Goal: Task Accomplishment & Management: Manage account settings

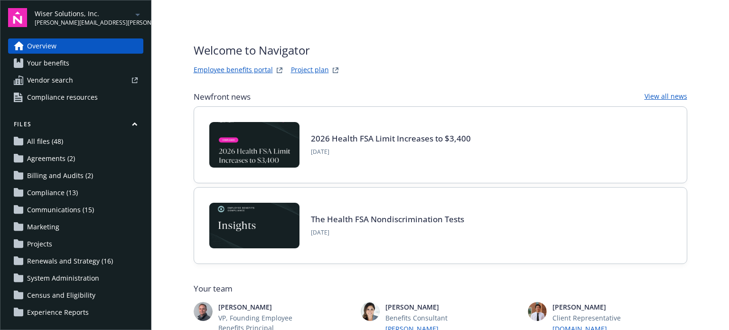
click at [103, 19] on span "patrick.hennon@newfront.com" at bounding box center [83, 23] width 97 height 9
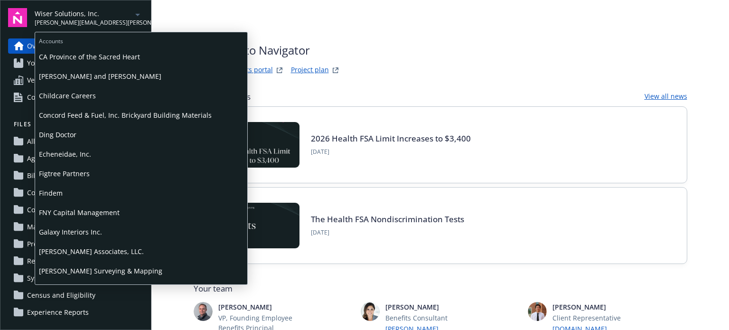
scroll to position [95, 0]
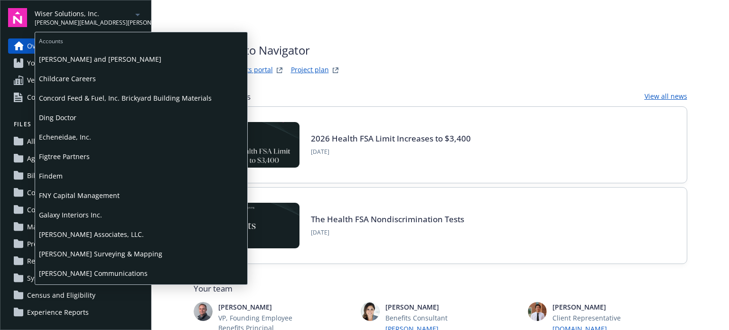
click at [55, 179] on span "Findem" at bounding box center [141, 175] width 205 height 19
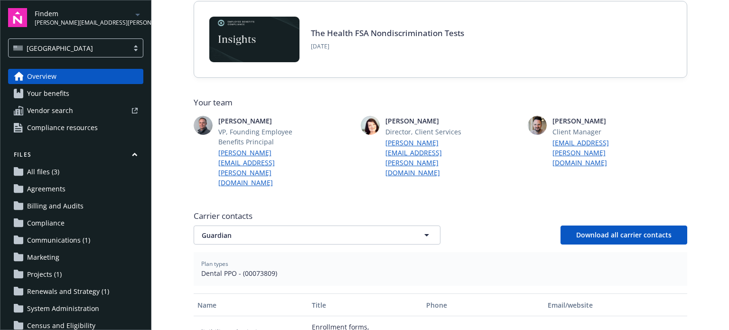
scroll to position [169, 0]
click at [89, 47] on div "[GEOGRAPHIC_DATA]" at bounding box center [68, 48] width 111 height 10
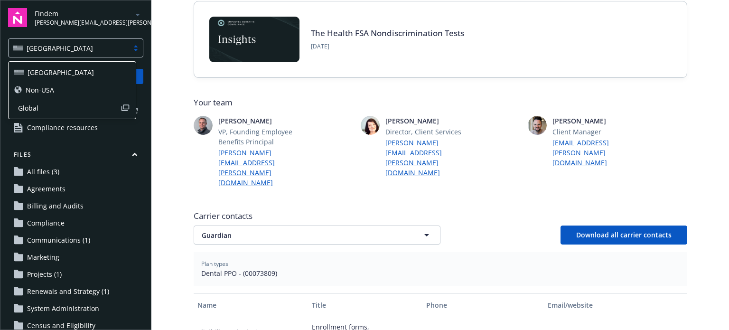
click at [39, 111] on span "Global" at bounding box center [69, 108] width 103 height 10
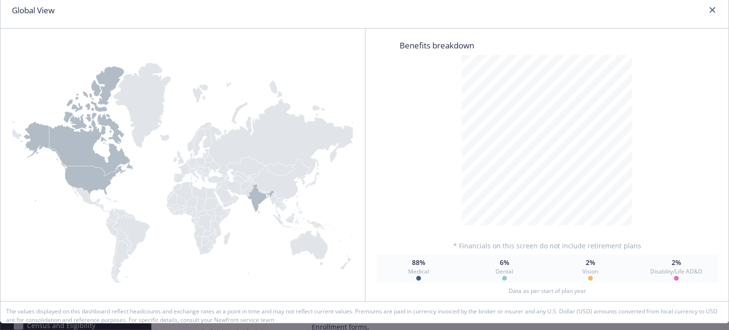
scroll to position [0, 0]
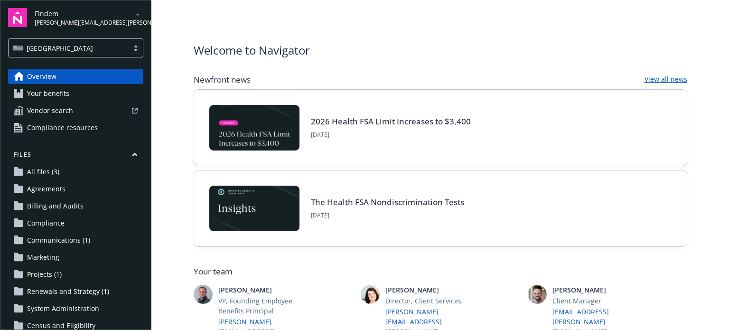
click at [104, 15] on span "Findem" at bounding box center [83, 14] width 97 height 10
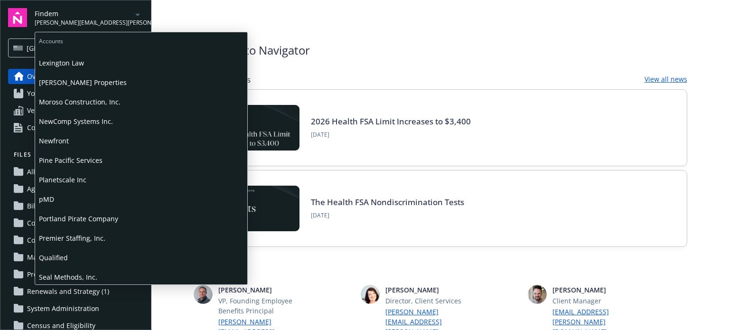
scroll to position [380, 0]
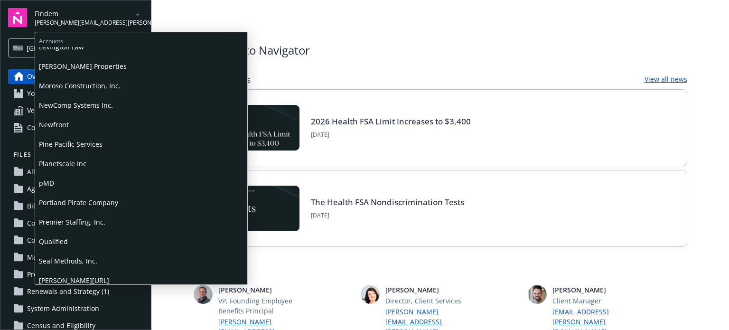
click at [57, 241] on span "Qualified" at bounding box center [141, 241] width 205 height 19
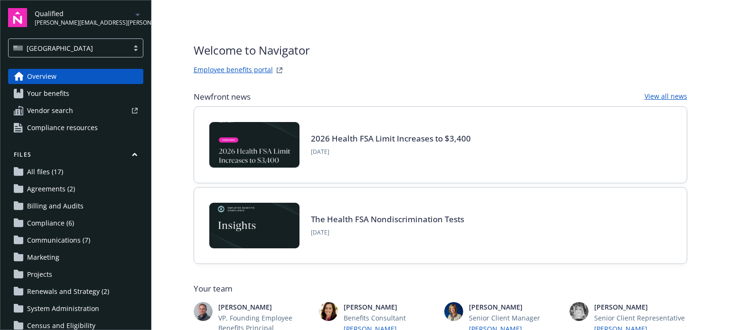
click at [204, 69] on link "Employee benefits portal" at bounding box center [233, 70] width 79 height 11
click at [80, 11] on span "Qualified" at bounding box center [83, 14] width 97 height 10
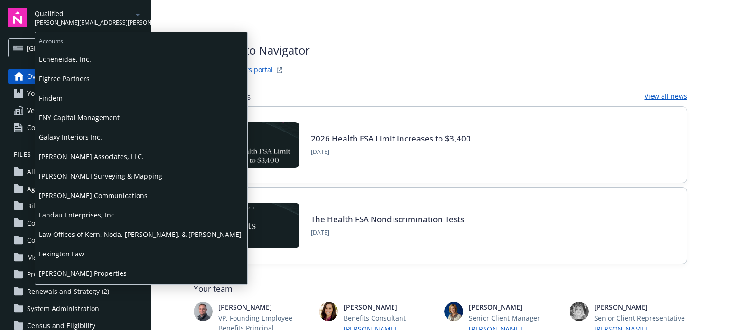
scroll to position [190, 0]
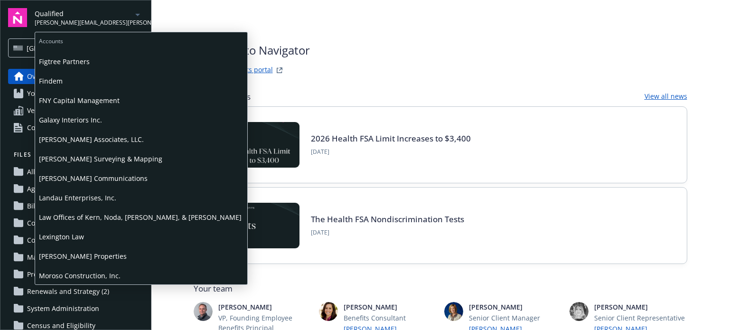
click at [53, 83] on span "Findem" at bounding box center [141, 80] width 205 height 19
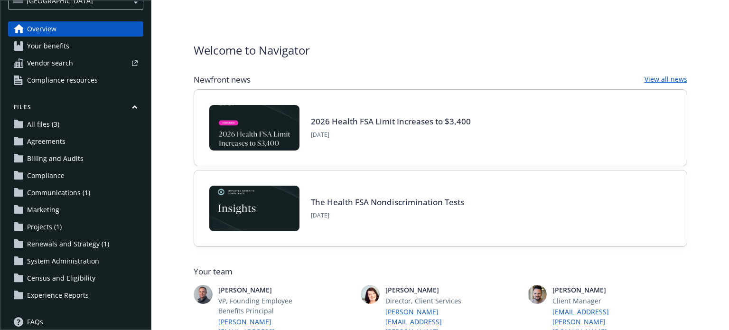
scroll to position [95, 0]
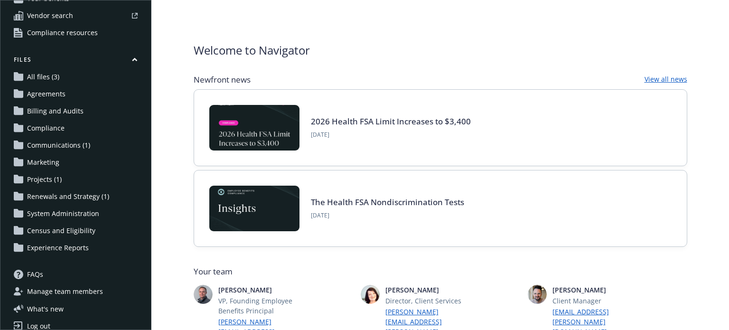
click at [61, 196] on span "Renewals and Strategy (1)" at bounding box center [68, 196] width 82 height 15
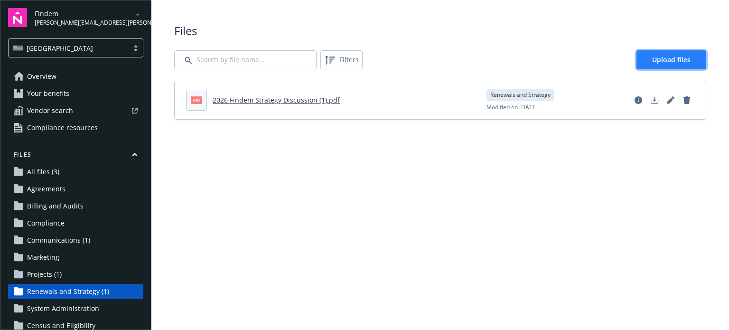
click at [663, 58] on span "Upload files" at bounding box center [671, 59] width 38 height 9
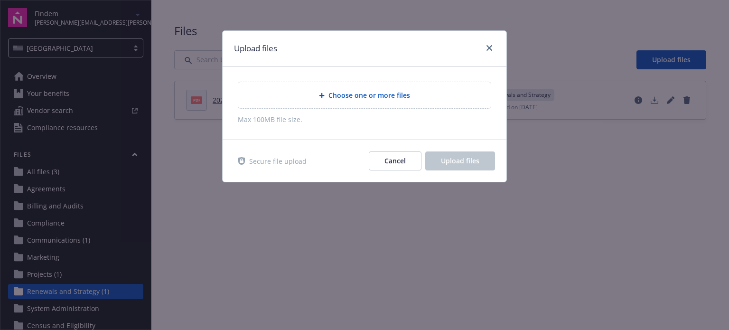
click at [363, 94] on span "Choose one or more files" at bounding box center [370, 95] width 82 height 10
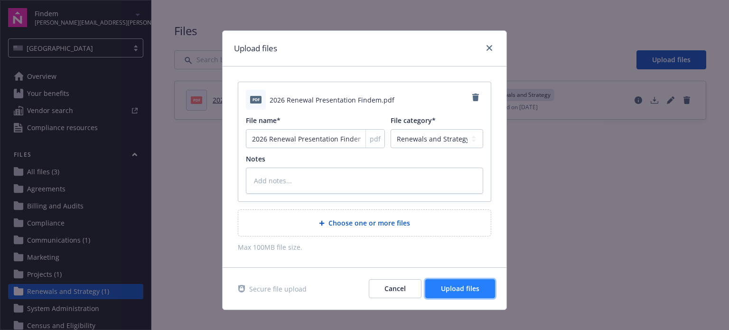
click at [469, 290] on span "Upload files" at bounding box center [460, 288] width 38 height 9
type textarea "x"
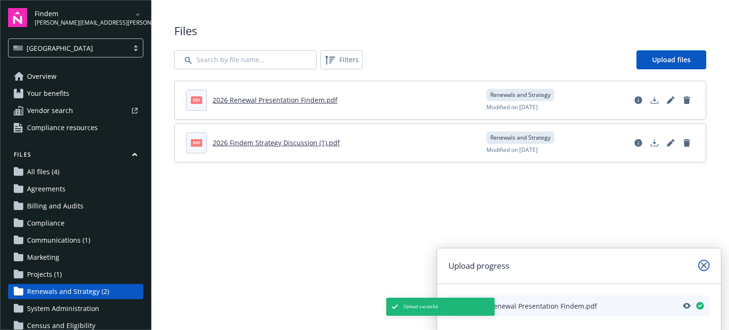
click at [708, 265] on link "close" at bounding box center [703, 265] width 11 height 11
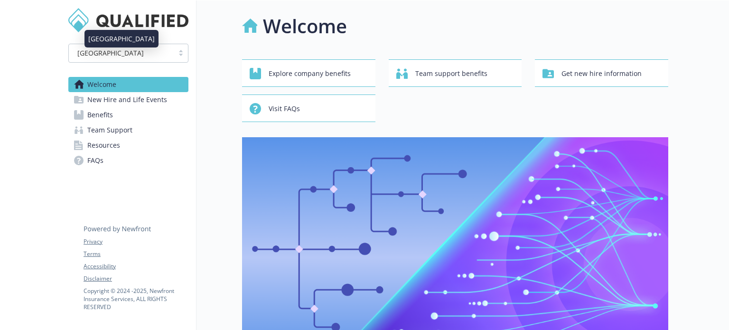
click at [134, 57] on div "[GEOGRAPHIC_DATA]" at bounding box center [121, 53] width 95 height 10
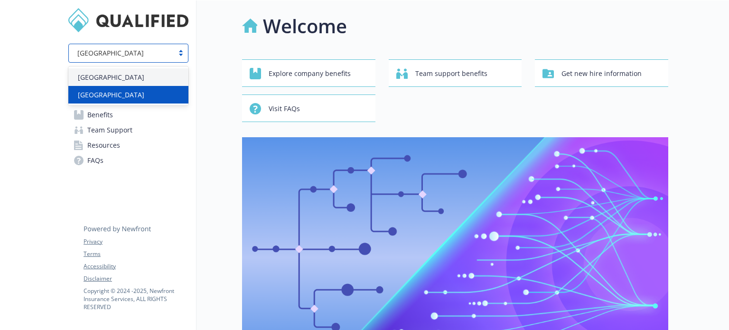
click at [110, 91] on div "[GEOGRAPHIC_DATA]" at bounding box center [128, 95] width 109 height 10
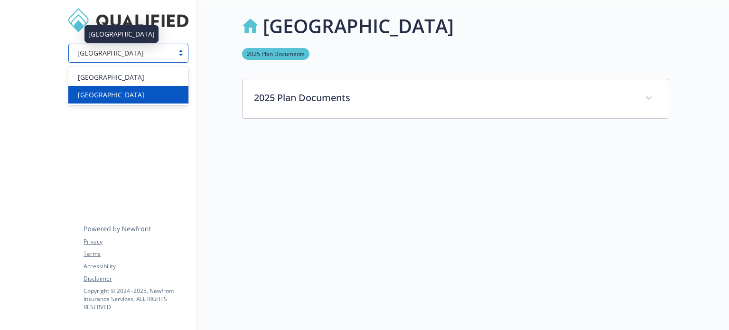
click at [132, 52] on div "[GEOGRAPHIC_DATA]" at bounding box center [121, 53] width 95 height 10
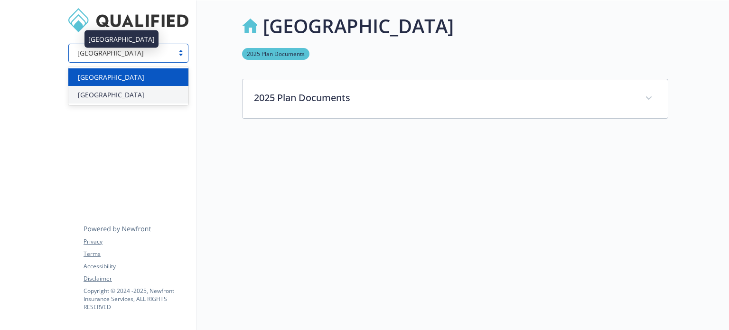
click at [114, 78] on div "[GEOGRAPHIC_DATA]" at bounding box center [128, 77] width 109 height 10
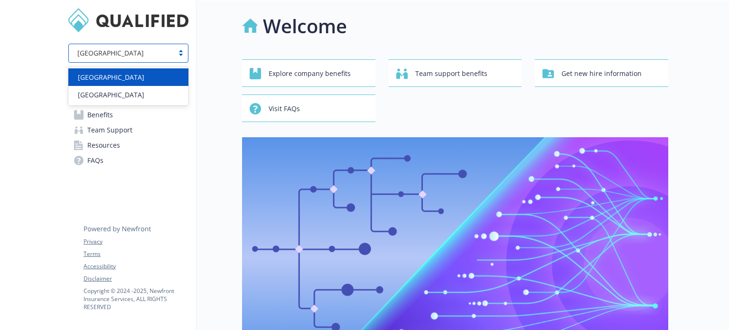
click at [173, 57] on div "[GEOGRAPHIC_DATA]" at bounding box center [121, 53] width 105 height 12
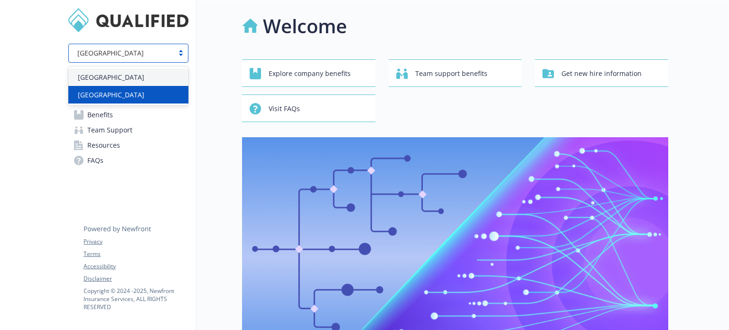
click at [114, 93] on div "[GEOGRAPHIC_DATA]" at bounding box center [128, 95] width 109 height 10
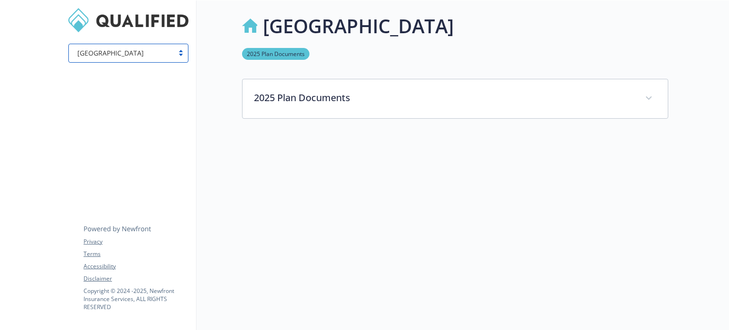
click at [181, 56] on div at bounding box center [181, 53] width 14 height 8
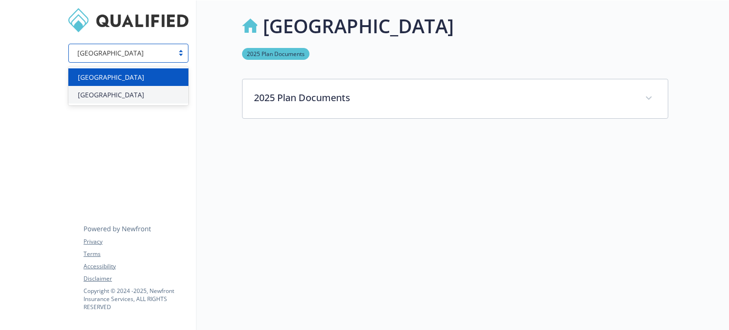
click at [123, 84] on div "[GEOGRAPHIC_DATA]" at bounding box center [128, 77] width 120 height 18
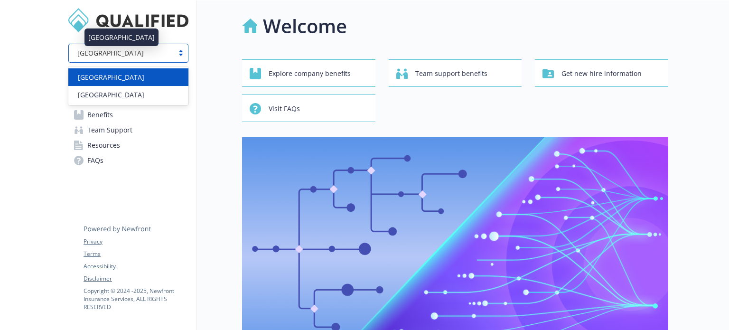
click at [167, 57] on div "[GEOGRAPHIC_DATA]" at bounding box center [121, 53] width 95 height 10
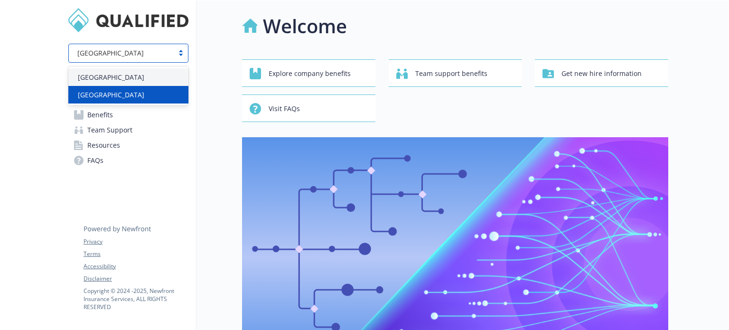
click at [118, 96] on div "[GEOGRAPHIC_DATA]" at bounding box center [128, 95] width 109 height 10
